Goal: Task Accomplishment & Management: Use online tool/utility

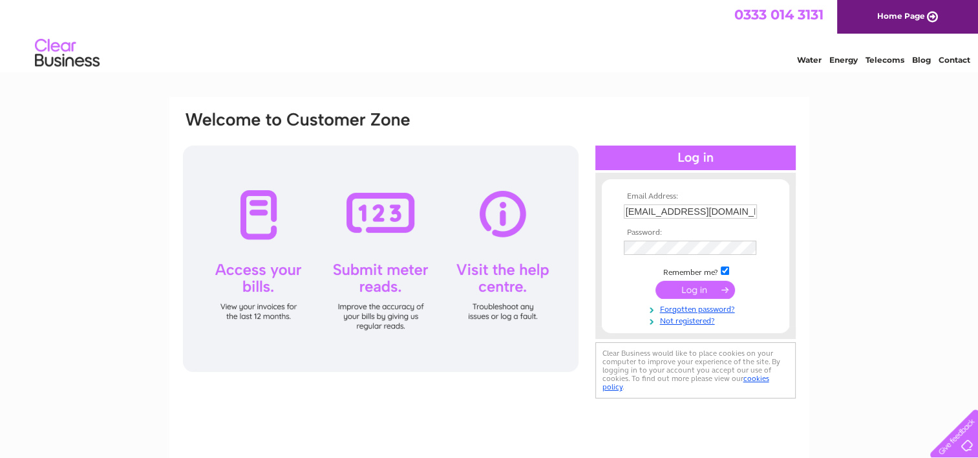
click at [369, 271] on div at bounding box center [381, 258] width 396 height 226
click at [378, 211] on div at bounding box center [381, 258] width 396 height 226
click at [693, 286] on input "submit" at bounding box center [696, 290] width 80 height 18
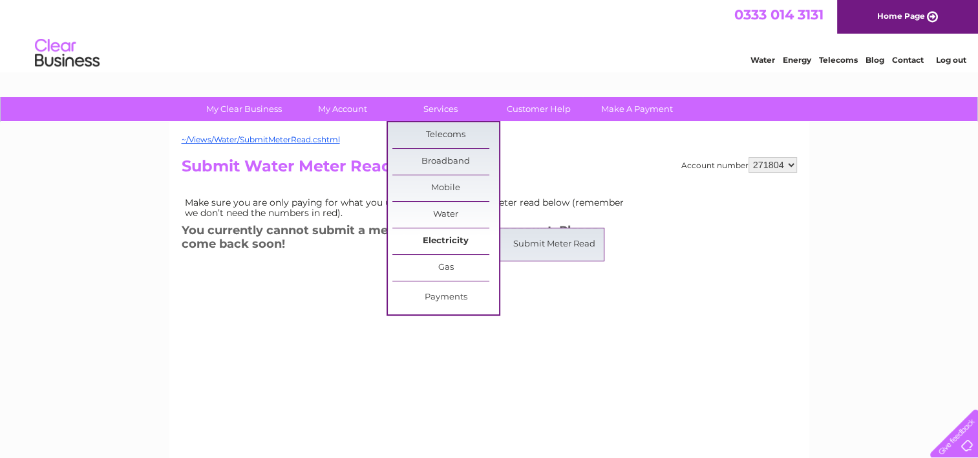
click at [446, 237] on link "Electricity" at bounding box center [445, 241] width 107 height 26
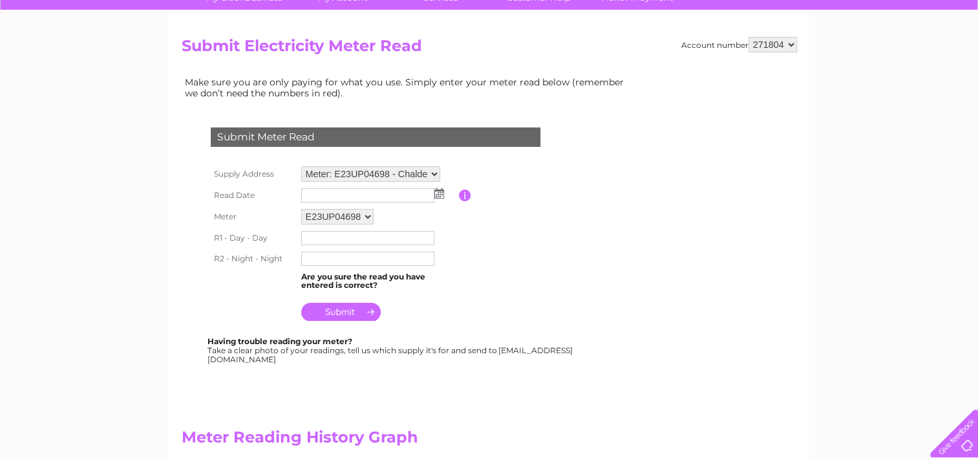
scroll to position [129, 0]
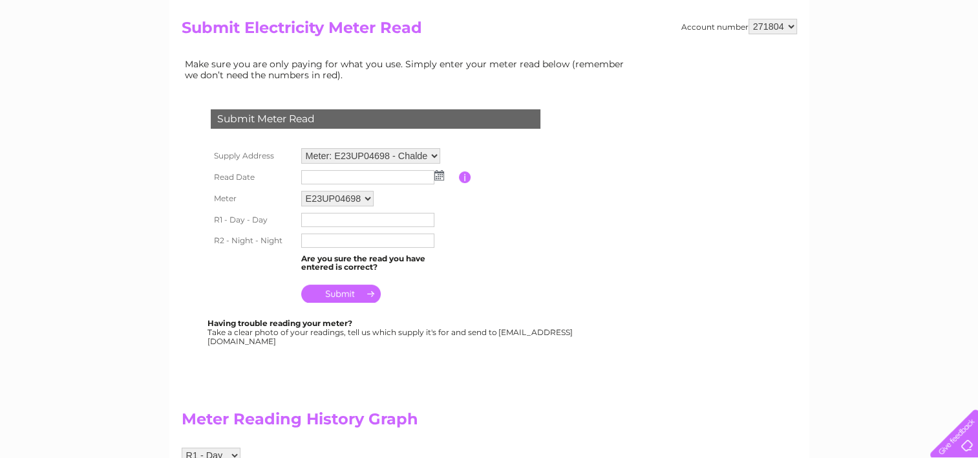
click at [438, 174] on img at bounding box center [439, 175] width 10 height 10
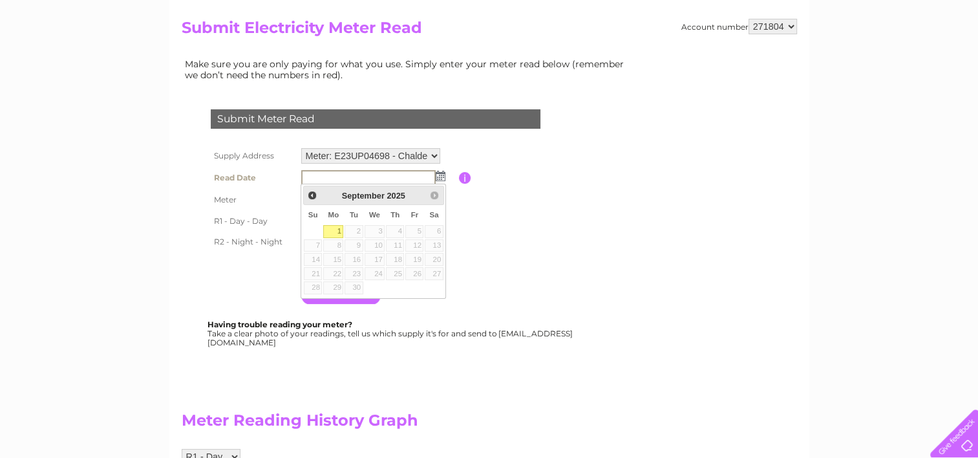
click at [332, 228] on link "1" at bounding box center [333, 231] width 20 height 13
type input "[DATE]"
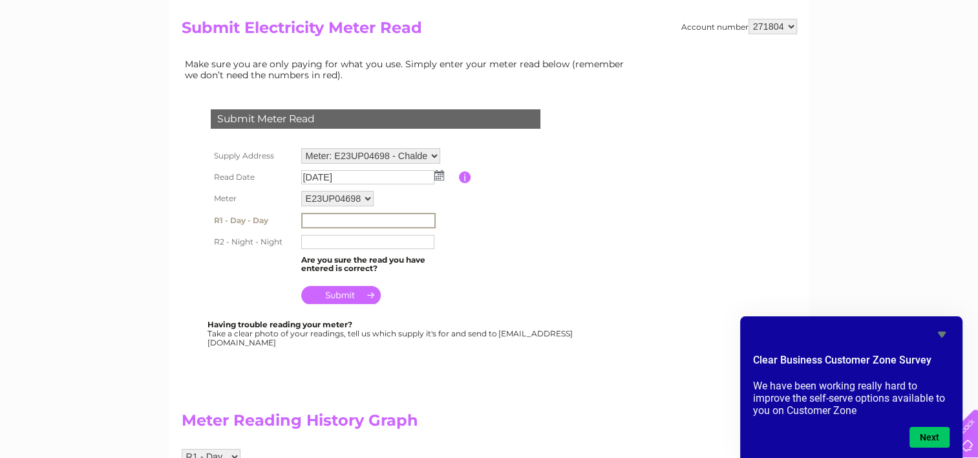
click at [306, 217] on input "text" at bounding box center [368, 221] width 134 height 16
type input "6887"
click at [305, 240] on input "text" at bounding box center [368, 241] width 134 height 16
type input "11319"
click at [339, 291] on input "submit" at bounding box center [341, 295] width 80 height 18
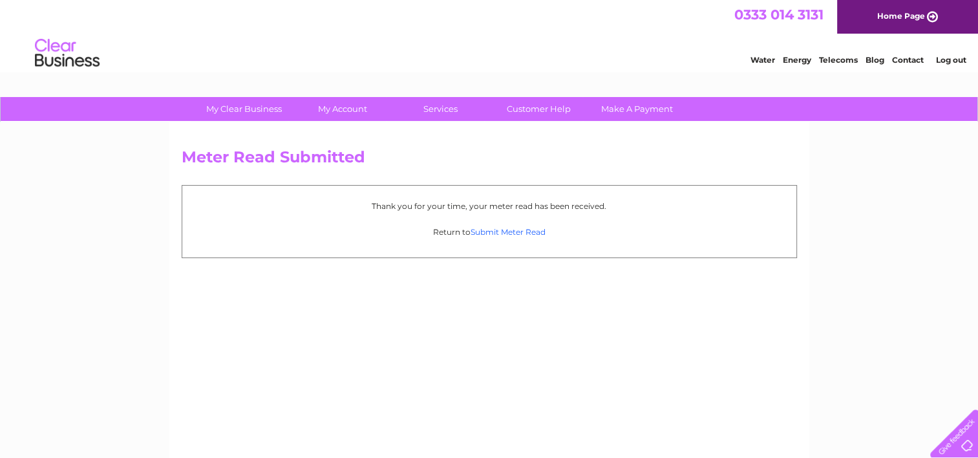
click at [488, 230] on link "Submit Meter Read" at bounding box center [508, 232] width 75 height 10
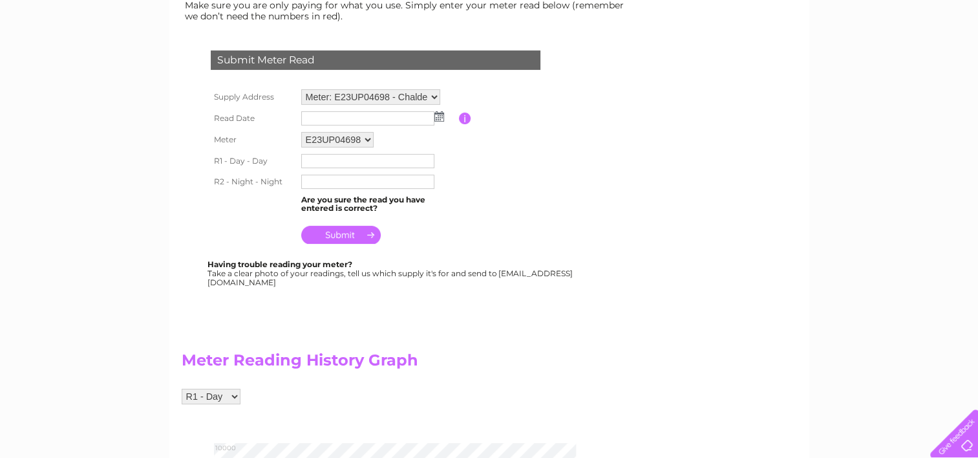
scroll to position [194, 0]
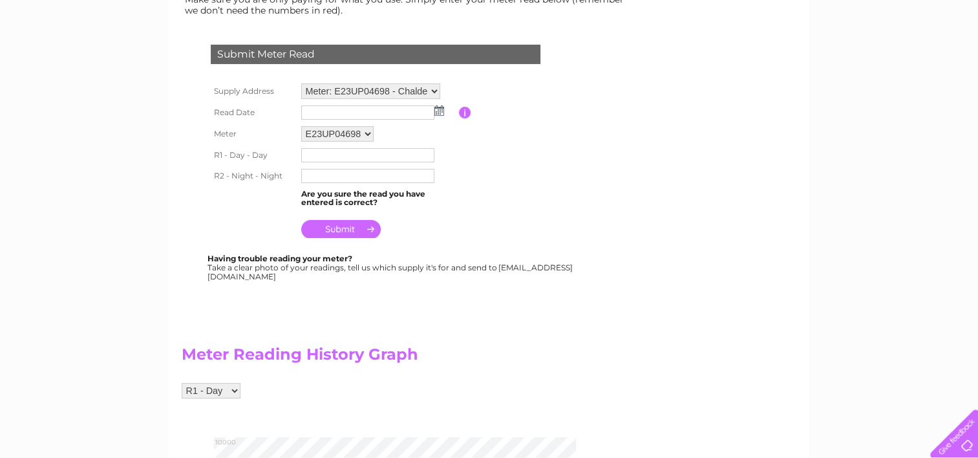
click at [383, 85] on select "Meter: E23UP04698 - Chaldecotts, Kimmeridge, [GEOGRAPHIC_DATA], [GEOGRAPHIC_DAT…" at bounding box center [370, 91] width 139 height 16
select select "132305"
click at [301, 83] on select "Meter: E23UP04698 - Chaldecotts, Kimmeridge, [GEOGRAPHIC_DATA], [GEOGRAPHIC_DAT…" at bounding box center [370, 91] width 139 height 17
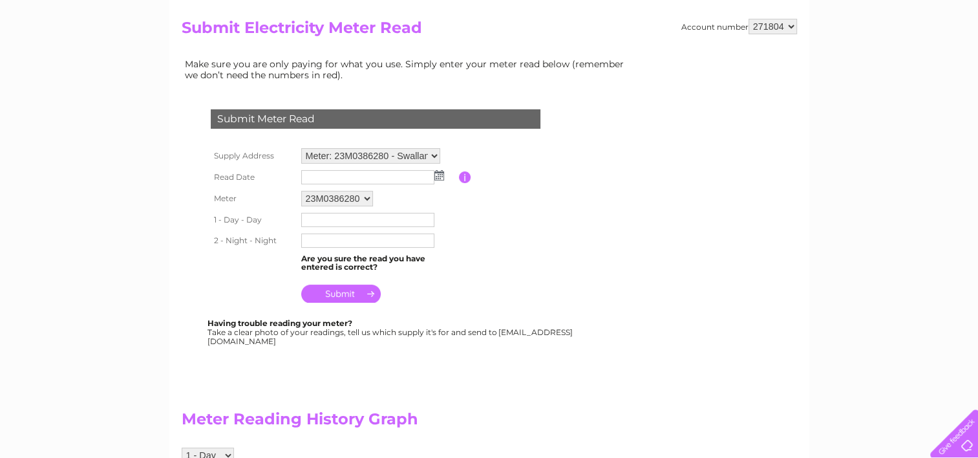
click at [437, 173] on img at bounding box center [439, 175] width 10 height 10
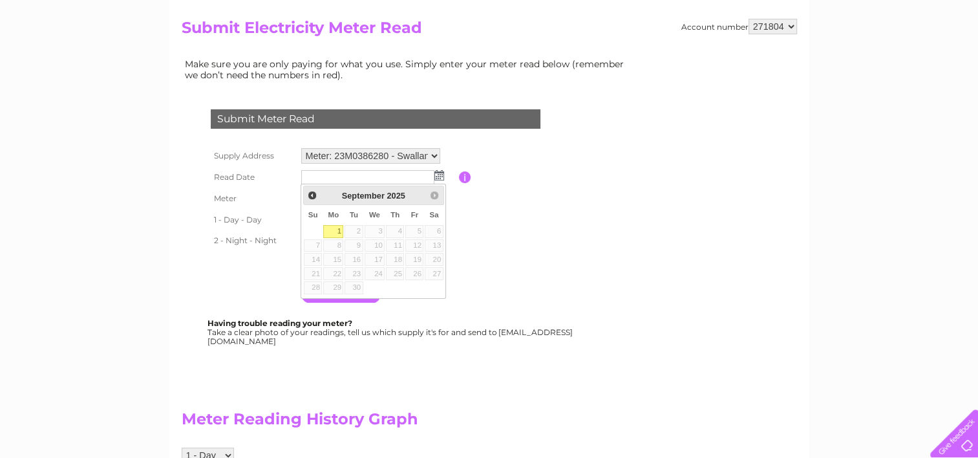
click at [336, 230] on link "1" at bounding box center [333, 231] width 20 height 13
type input "[DATE]"
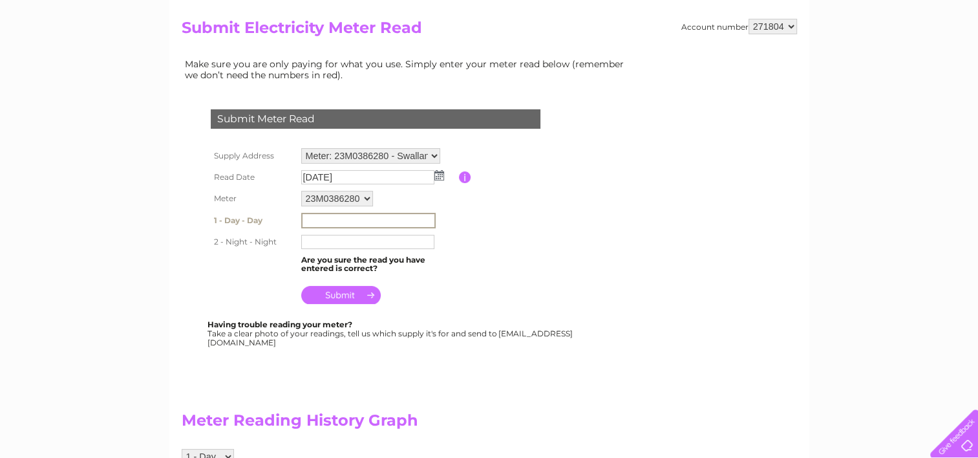
click at [313, 220] on input "text" at bounding box center [368, 221] width 134 height 16
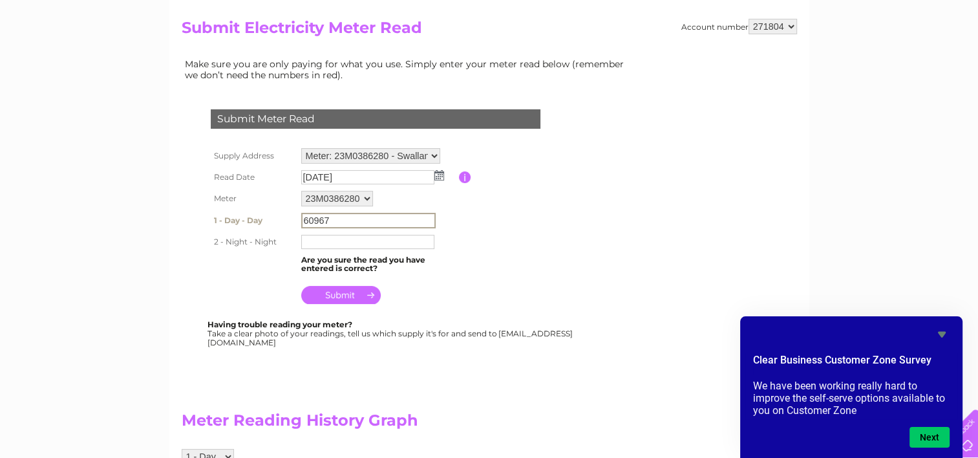
type input "60967"
click at [312, 242] on input "text" at bounding box center [367, 242] width 133 height 14
type input "23519"
click at [345, 294] on input "submit" at bounding box center [341, 295] width 80 height 18
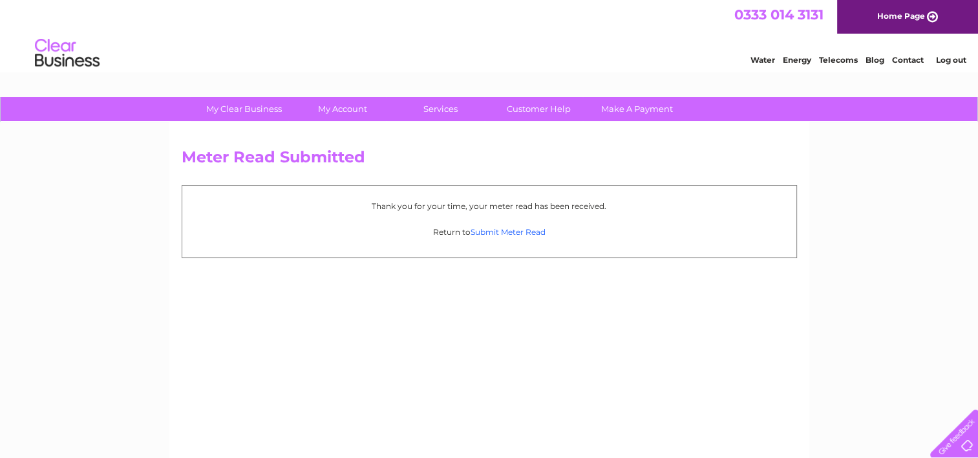
click at [488, 228] on link "Submit Meter Read" at bounding box center [508, 232] width 75 height 10
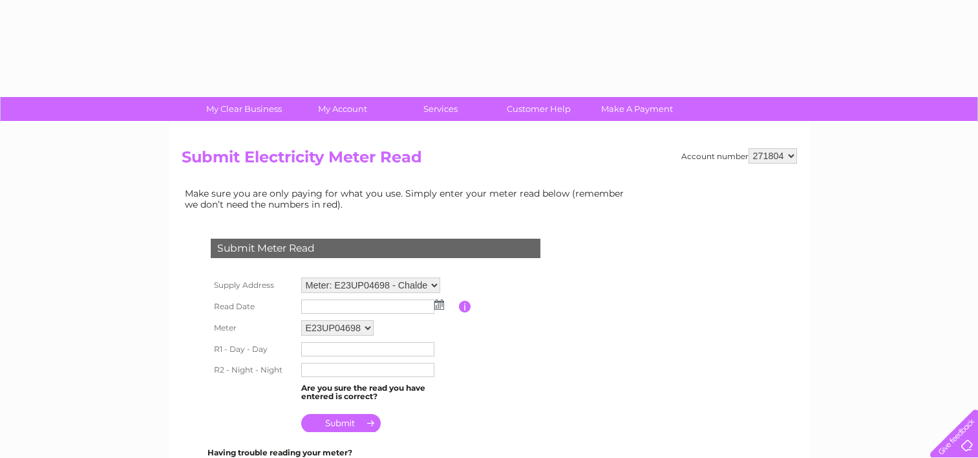
scroll to position [194, 0]
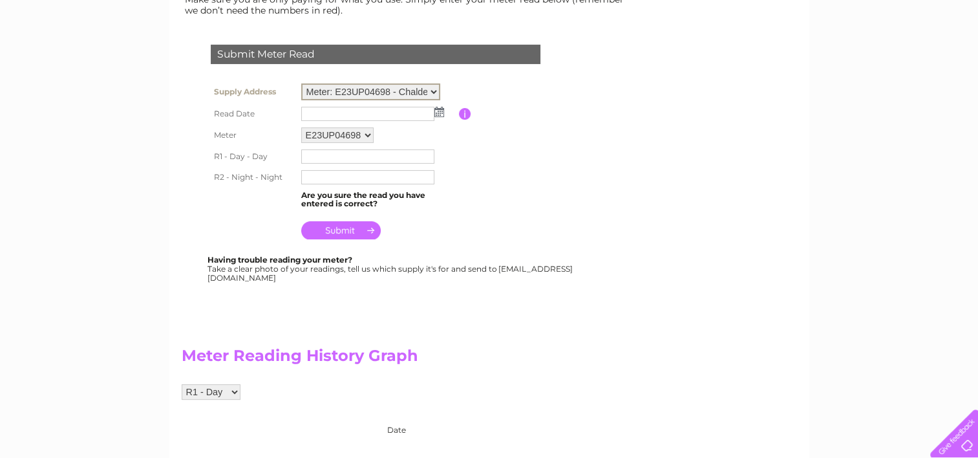
click at [364, 87] on select "Meter: E23UP04698 - Chaldecotts, Kimmeridge, [GEOGRAPHIC_DATA], [GEOGRAPHIC_DAT…" at bounding box center [370, 91] width 139 height 17
select select "132969"
click at [301, 83] on select "Meter: E23UP04698 - Chaldecotts, Kimmeridge, [GEOGRAPHIC_DATA], [GEOGRAPHIC_DAT…" at bounding box center [370, 91] width 139 height 17
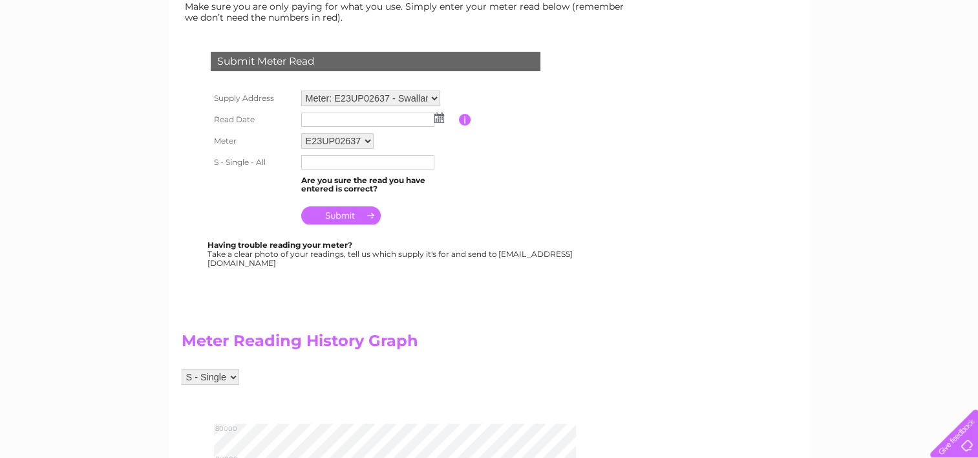
scroll to position [194, 0]
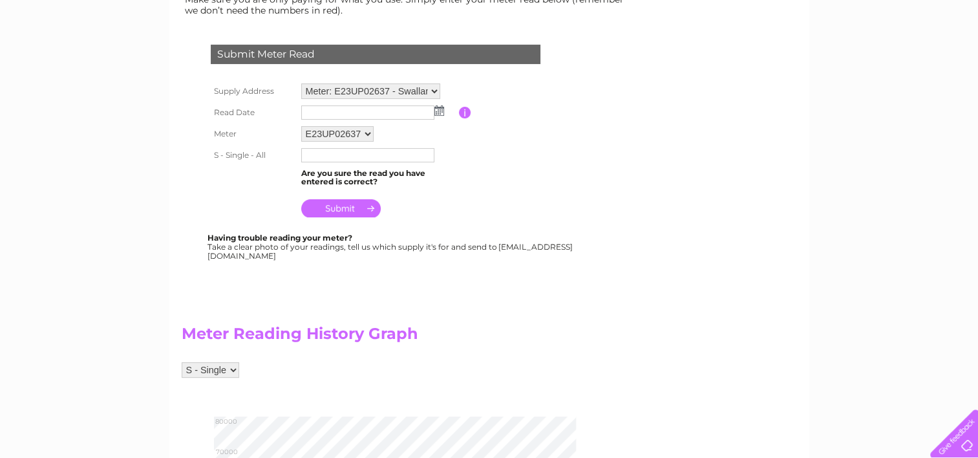
click at [438, 110] on img at bounding box center [439, 110] width 10 height 10
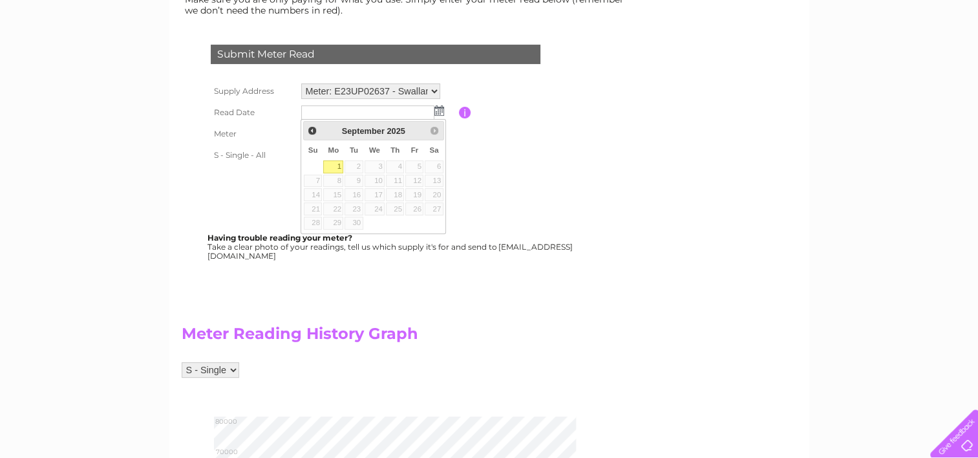
click at [334, 163] on link "1" at bounding box center [333, 166] width 20 height 13
type input "[DATE]"
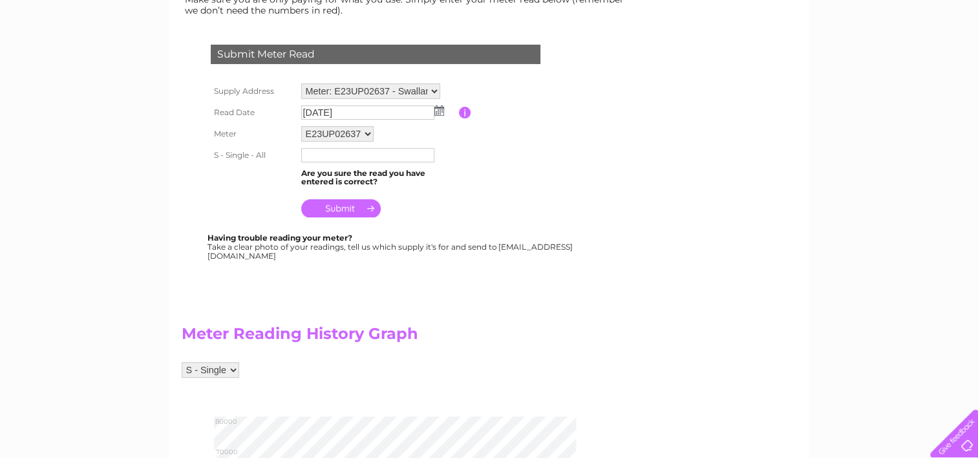
click at [310, 154] on input "text" at bounding box center [367, 155] width 133 height 14
type input "79567"
click at [347, 204] on input "submit" at bounding box center [341, 209] width 80 height 18
